Goal: Information Seeking & Learning: Learn about a topic

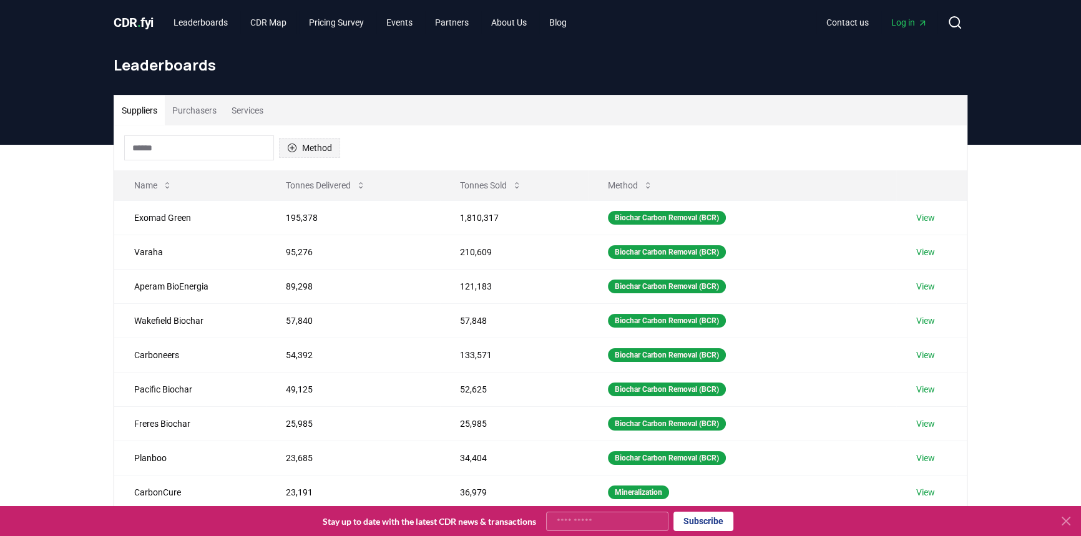
click at [316, 145] on button "Method" at bounding box center [309, 148] width 61 height 20
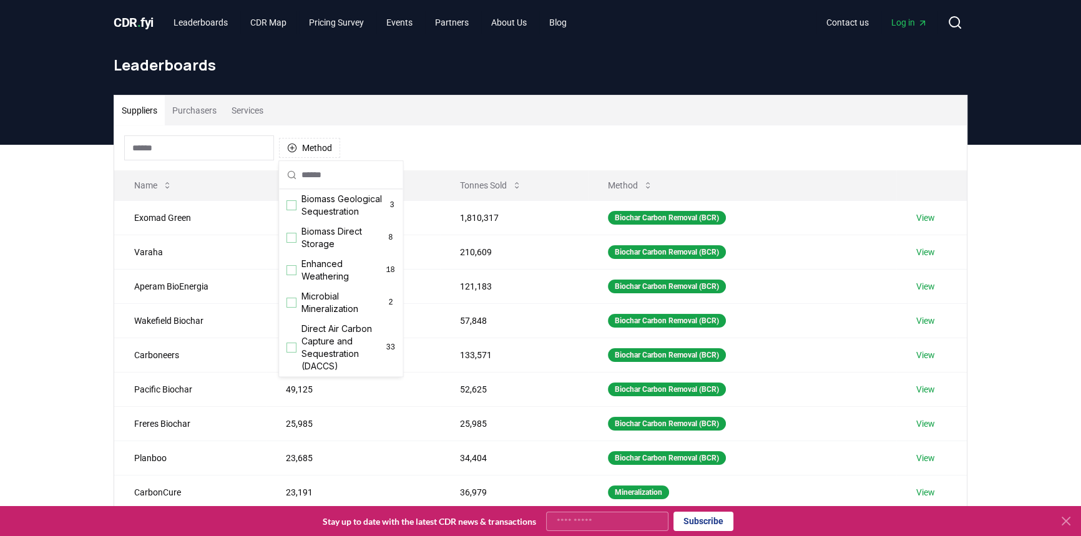
scroll to position [226, 0]
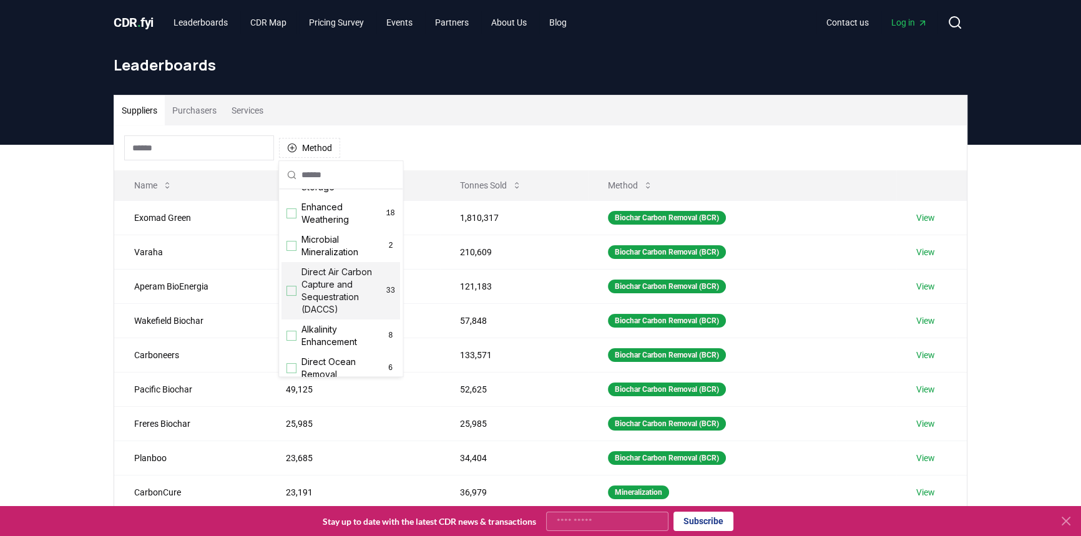
click at [323, 288] on span "Direct Air Carbon Capture and Sequestration (DACCS)" at bounding box center [343, 291] width 85 height 50
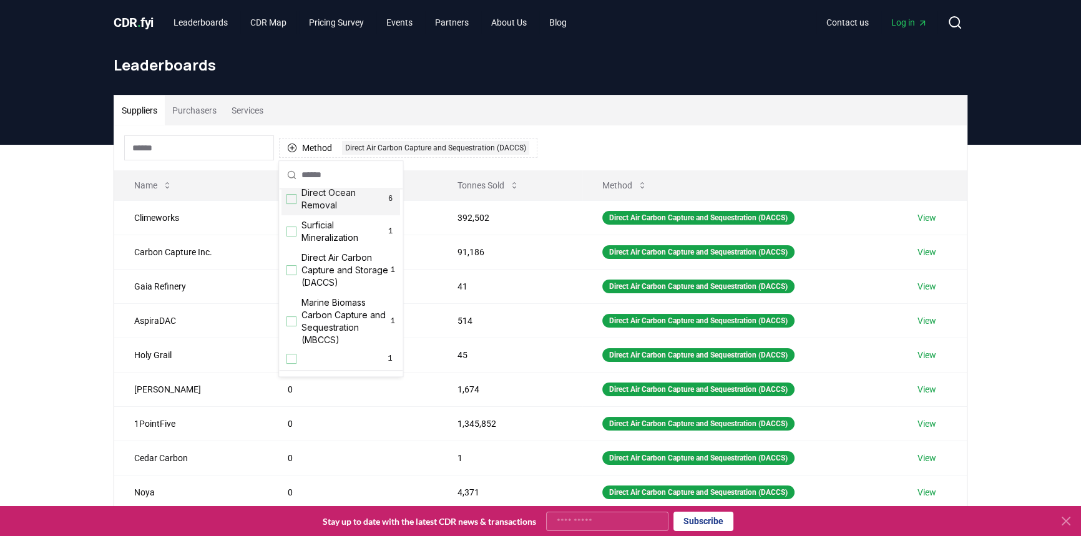
scroll to position [397, 0]
click at [324, 281] on span "Direct Air Carbon Capture and Storage (DACCS)" at bounding box center [345, 268] width 89 height 37
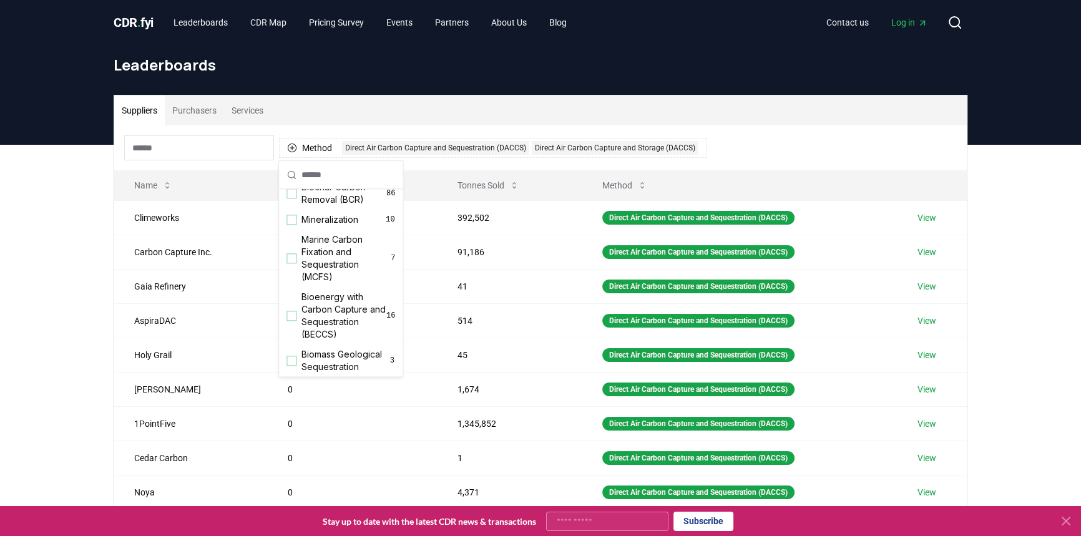
scroll to position [0, 0]
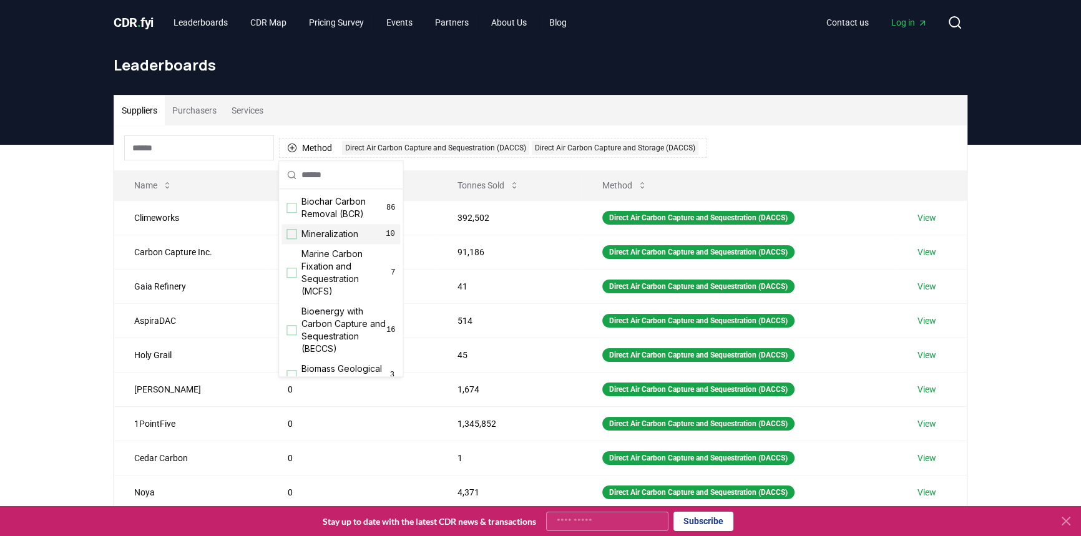
click at [339, 236] on span "Mineralization" at bounding box center [329, 234] width 57 height 12
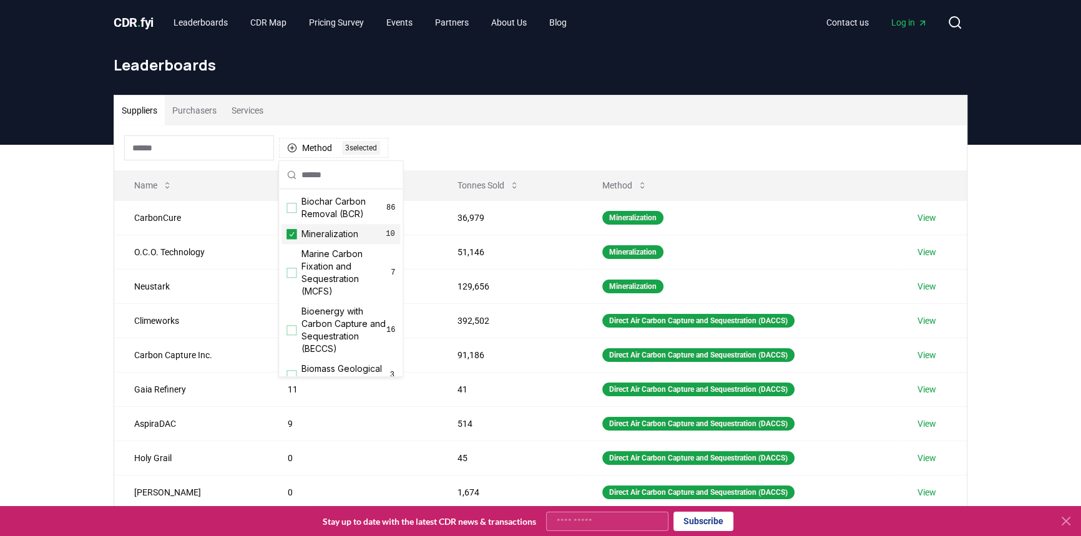
click at [339, 236] on span "Mineralization" at bounding box center [329, 234] width 57 height 12
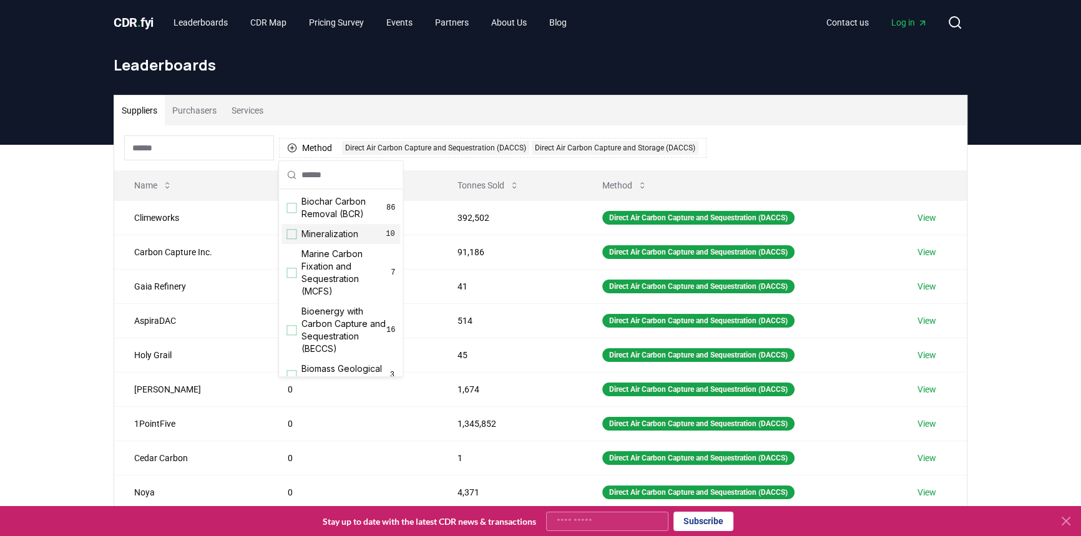
click at [339, 236] on span "Mineralization" at bounding box center [329, 234] width 57 height 12
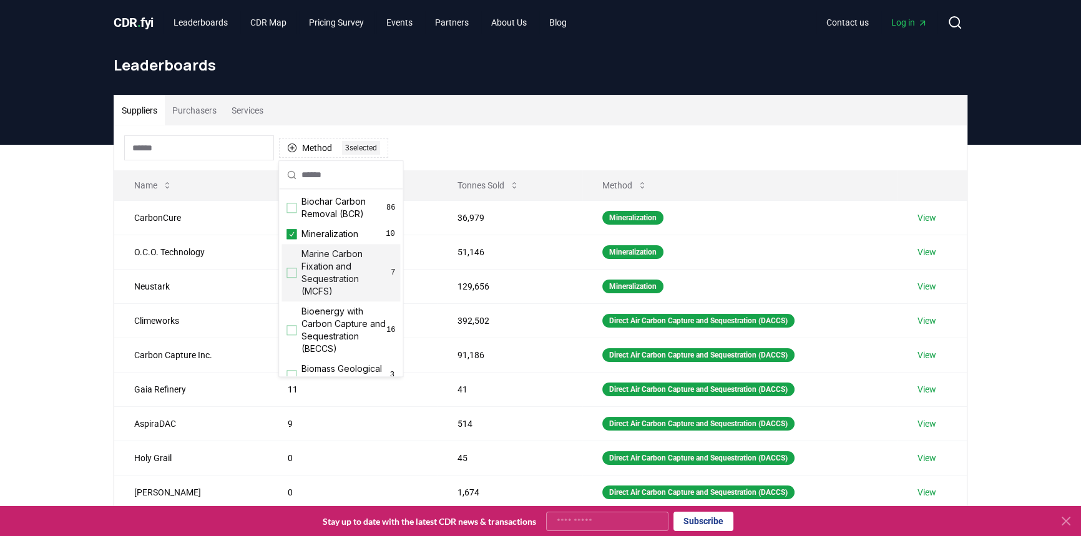
click at [57, 286] on div "Suppliers Purchasers Services Method 3 3 selected Name Tonnes Delivered Tonnes …" at bounding box center [540, 395] width 1081 height 500
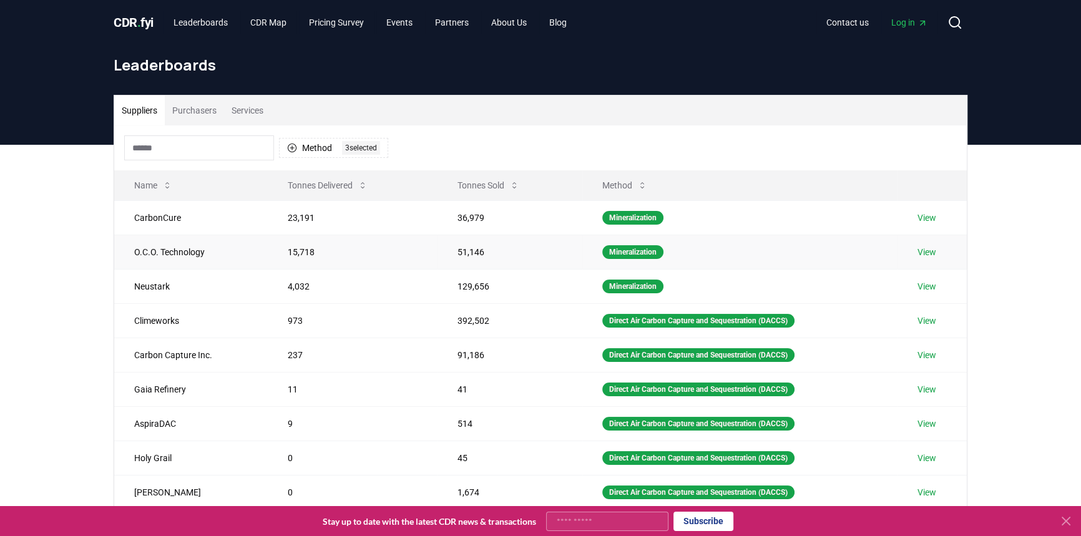
scroll to position [56, 0]
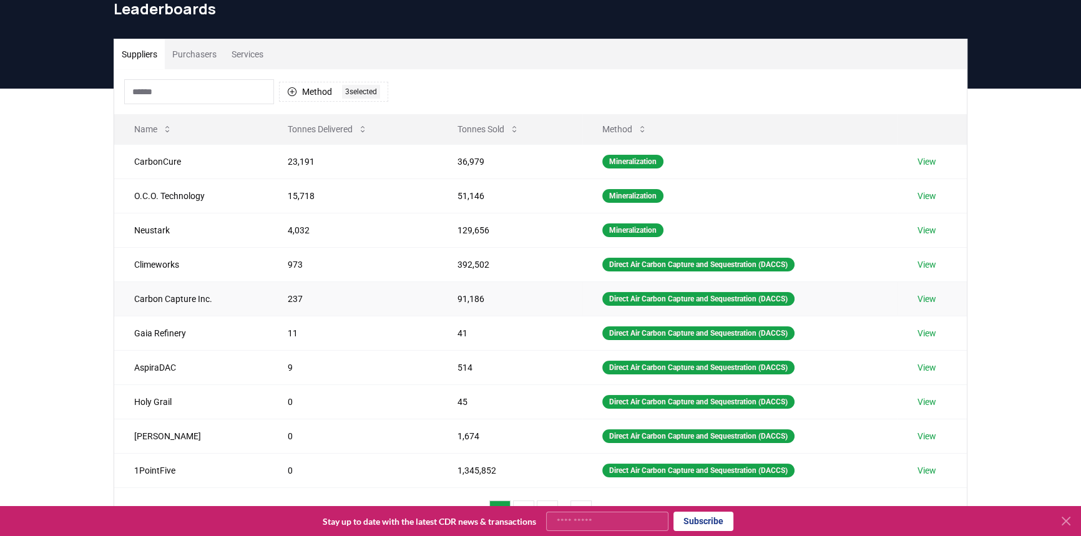
click at [928, 295] on link "View" at bounding box center [926, 299] width 19 height 12
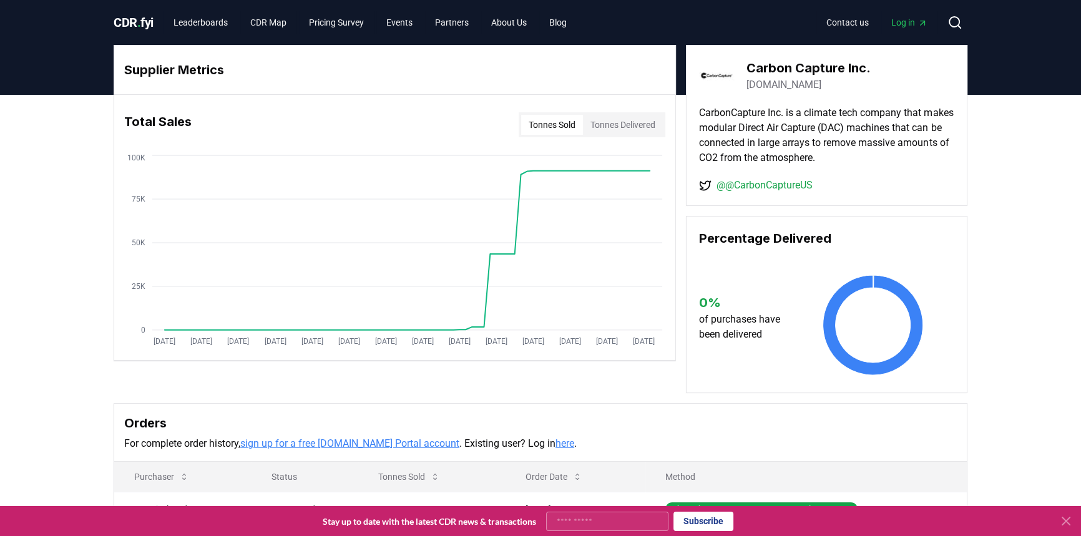
click at [618, 121] on button "Tonnes Delivered" at bounding box center [623, 125] width 80 height 20
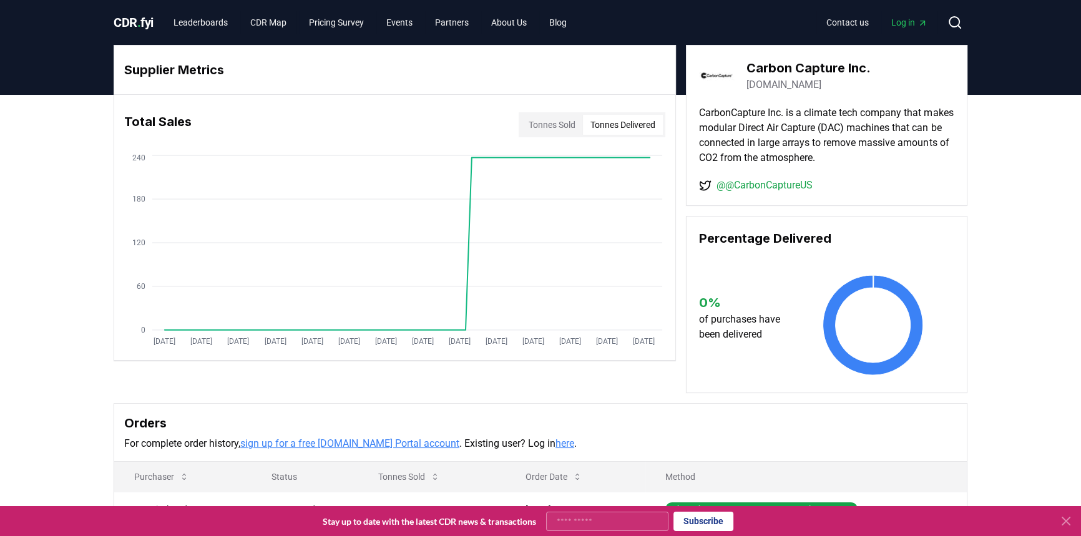
click at [558, 122] on button "Tonnes Sold" at bounding box center [552, 125] width 62 height 20
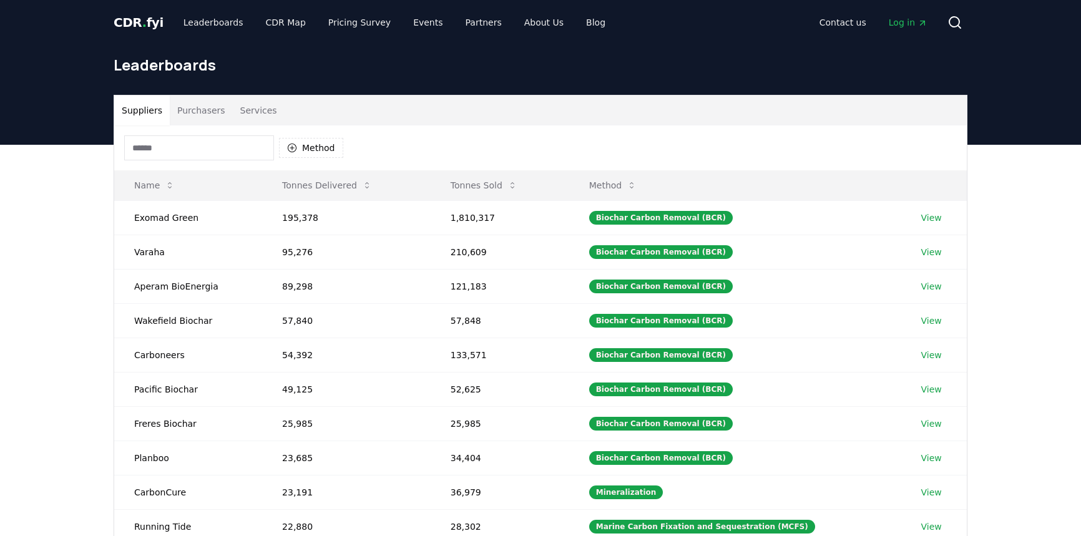
scroll to position [56, 0]
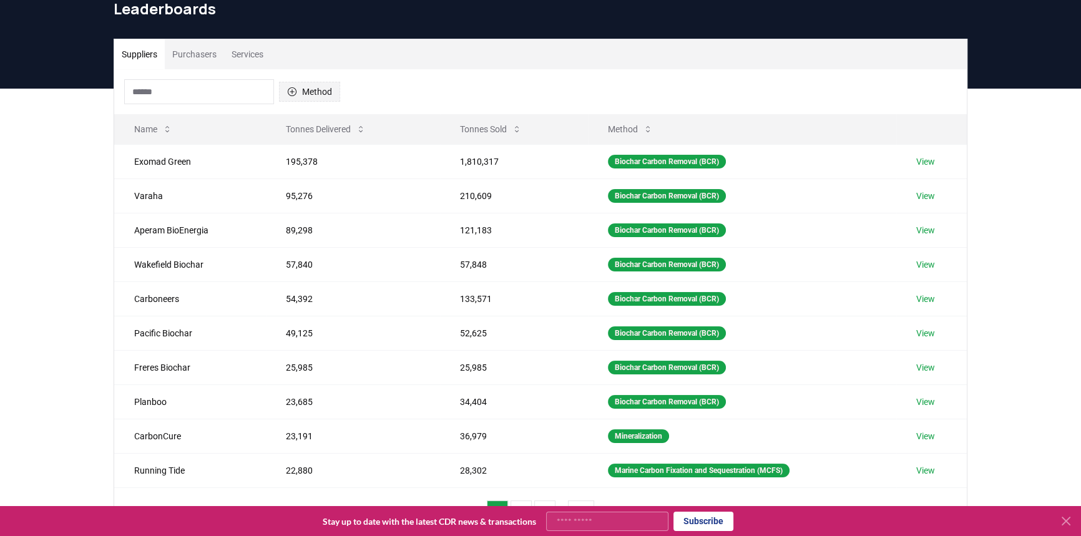
drag, startPoint x: 299, startPoint y: 79, endPoint x: 299, endPoint y: 86, distance: 6.9
click at [299, 81] on div "Method" at bounding box center [232, 91] width 216 height 25
click at [301, 87] on button "Method" at bounding box center [309, 92] width 61 height 20
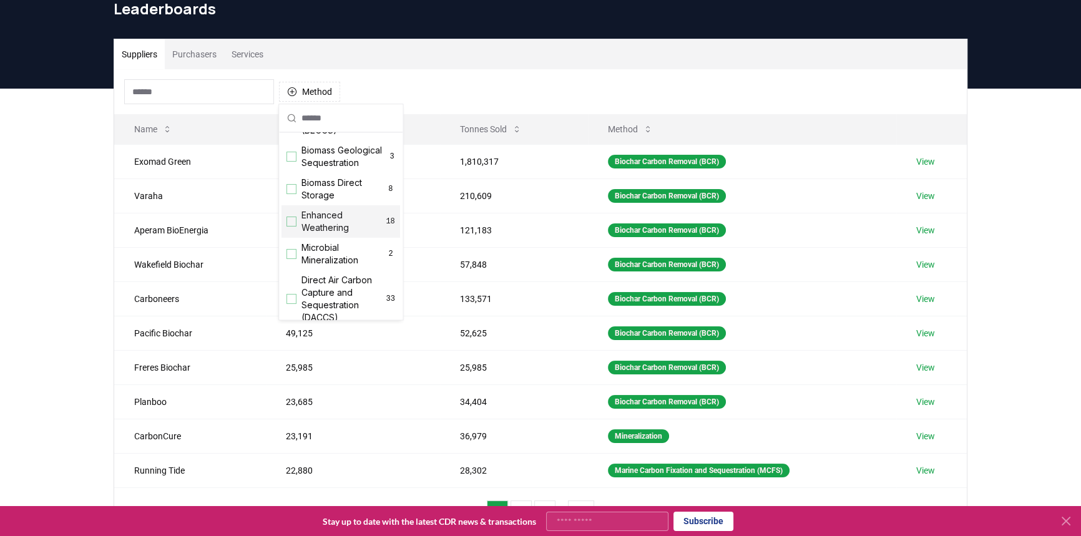
scroll to position [226, 0]
click at [333, 247] on span "Direct Air Carbon Capture and Sequestration (DACCS)" at bounding box center [343, 234] width 85 height 50
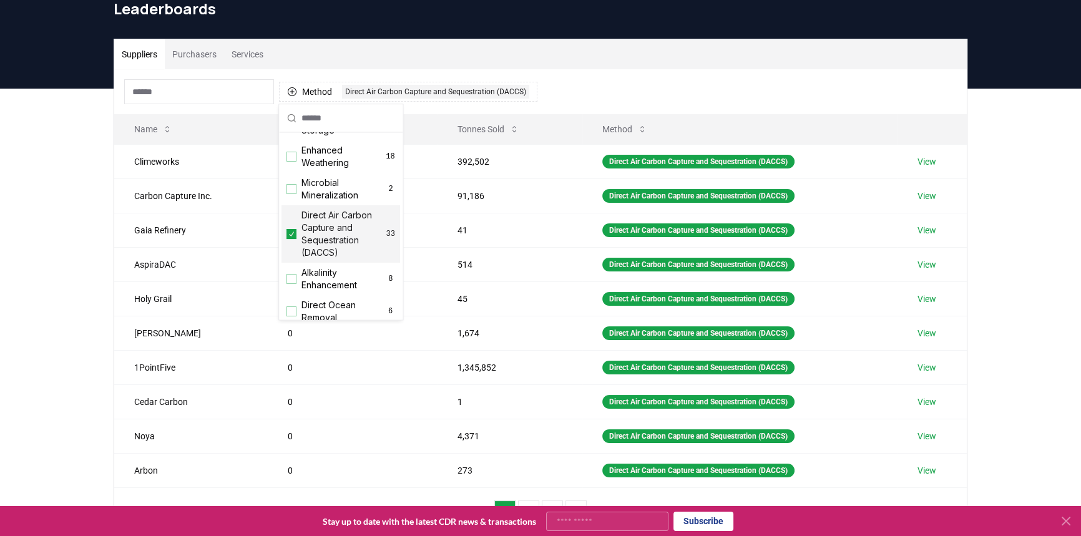
click at [86, 241] on div "Suppliers Purchasers Services Method 1 Direct Air Carbon Capture and Sequestrat…" at bounding box center [540, 339] width 1081 height 500
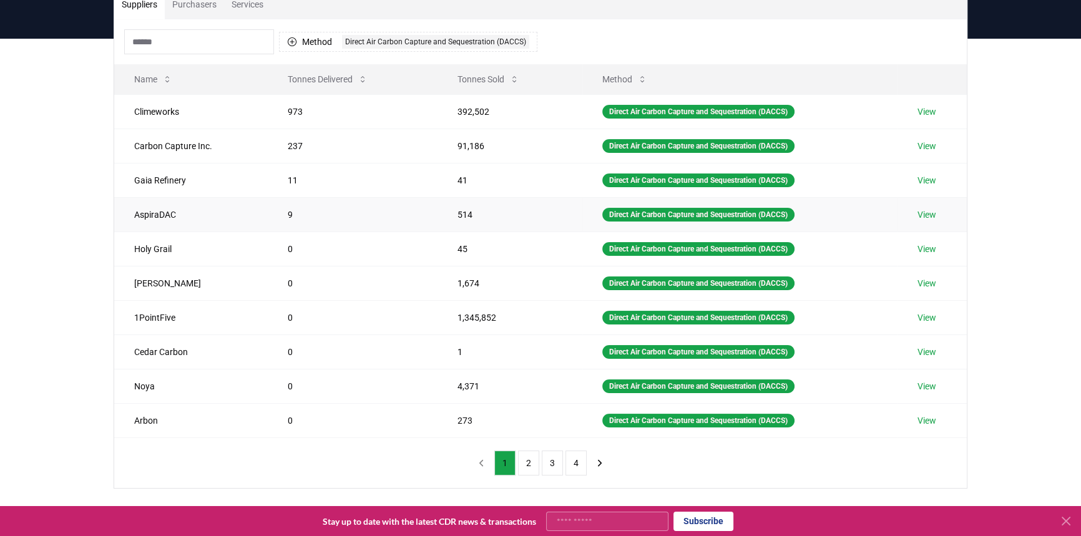
scroll to position [113, 0]
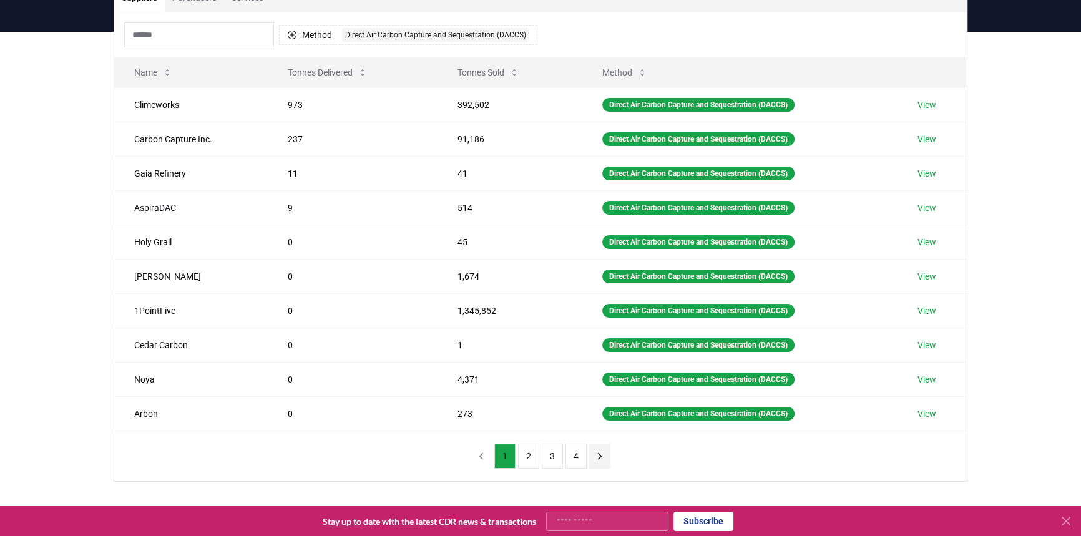
click at [600, 453] on icon "next page" at bounding box center [599, 456] width 3 height 6
